Goal: Find contact information: Find contact information

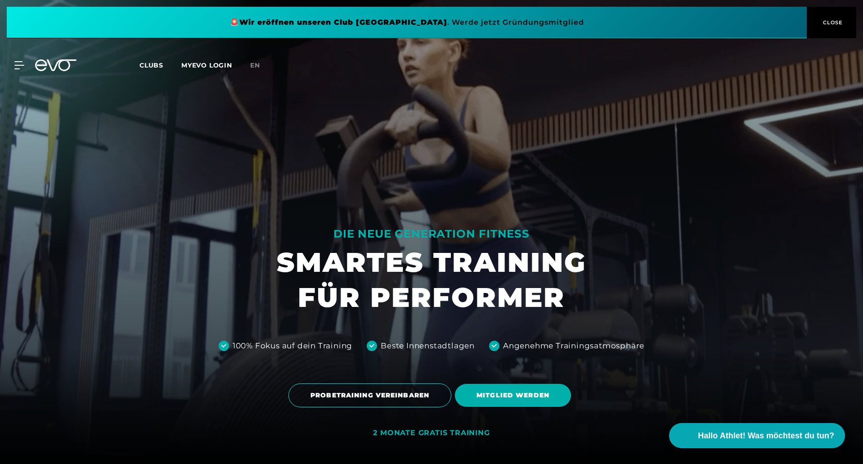
click at [153, 61] on span "Clubs" at bounding box center [151, 65] width 24 height 8
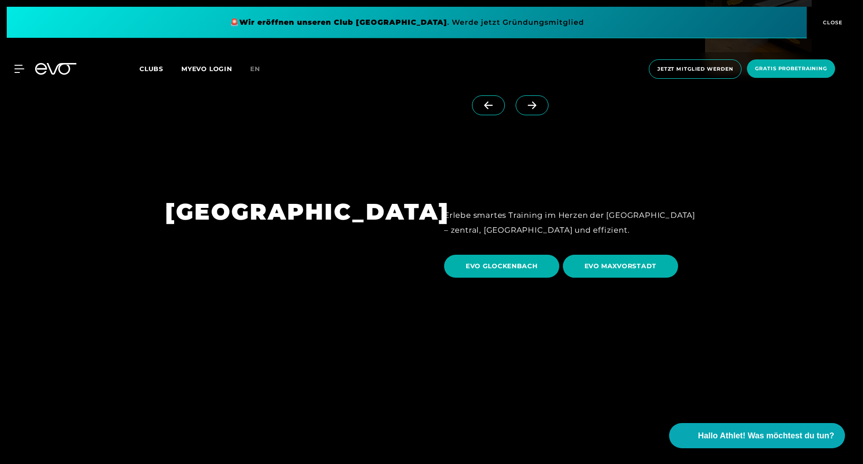
scroll to position [2743, 0]
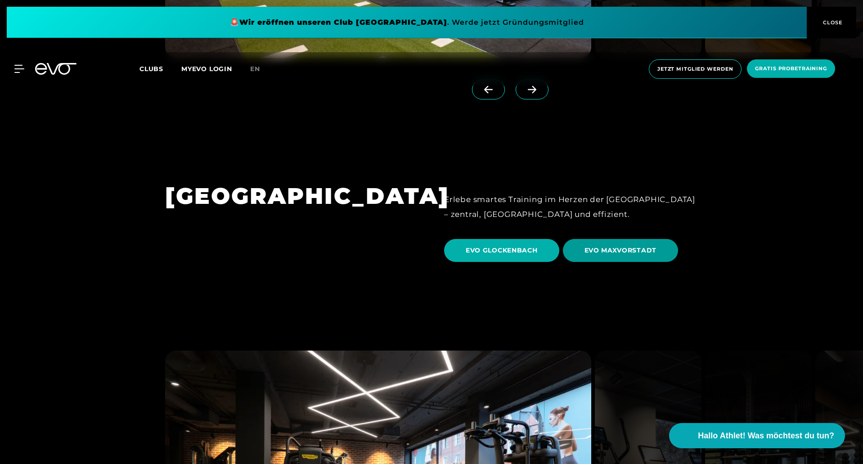
click at [595, 246] on span "EVO MAXVORSTADT" at bounding box center [620, 250] width 72 height 9
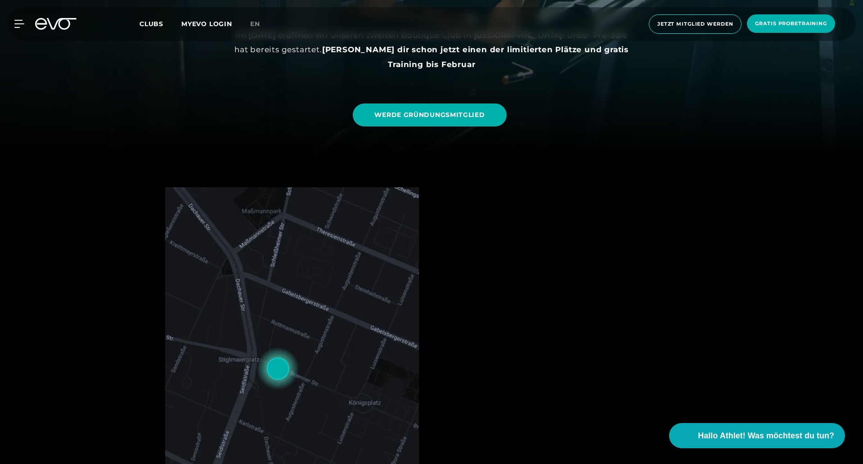
scroll to position [270, 0]
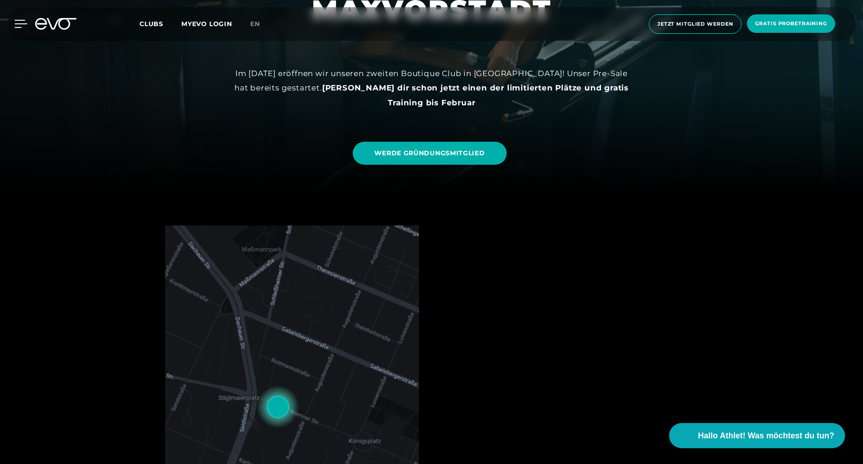
click at [24, 22] on icon at bounding box center [20, 24] width 13 height 8
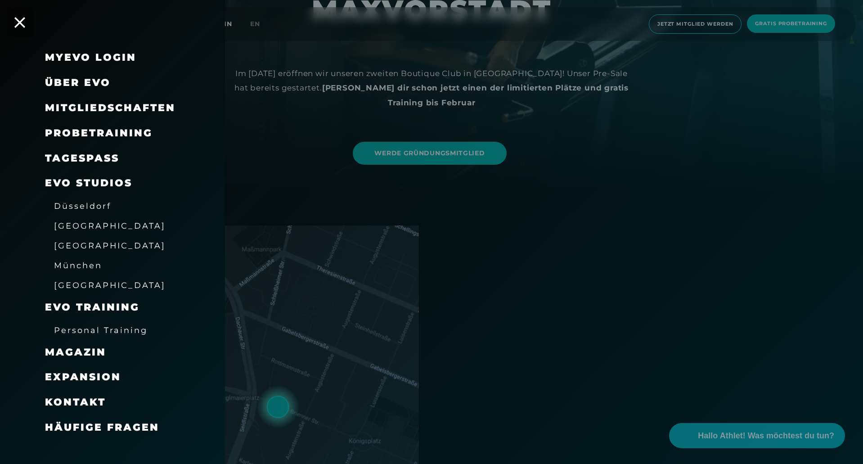
click at [86, 401] on span "Kontakt" at bounding box center [75, 402] width 61 height 12
